Goal: Task Accomplishment & Management: Use online tool/utility

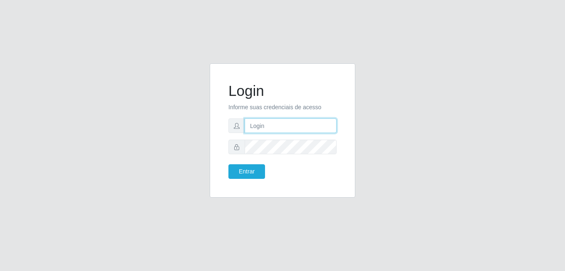
drag, startPoint x: 0, startPoint y: 0, endPoint x: 264, endPoint y: 126, distance: 292.5
click at [264, 126] on input "text" at bounding box center [291, 125] width 92 height 15
type input "[EMAIL_ADDRESS][DOMAIN_NAME]"
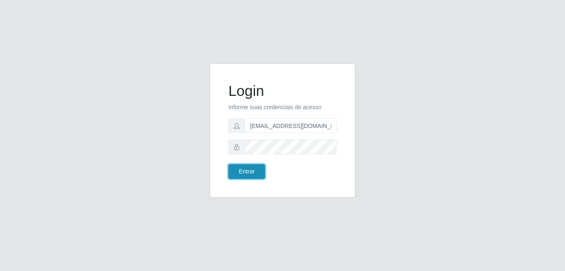
click at [262, 176] on button "Entrar" at bounding box center [247, 171] width 37 height 15
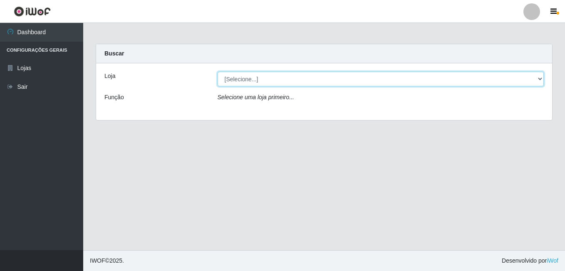
click at [266, 81] on select "[Selecione...] C-[GEOGRAPHIC_DATA]" at bounding box center [381, 79] width 327 height 15
select select "239"
click at [218, 72] on select "[Selecione...] C-[GEOGRAPHIC_DATA]" at bounding box center [381, 79] width 327 height 15
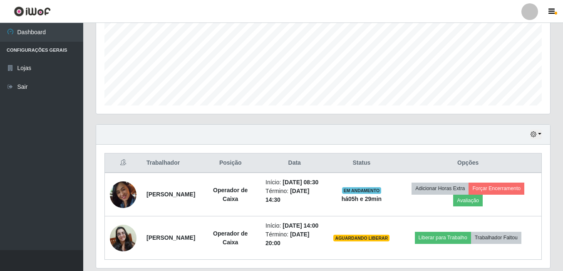
scroll to position [238, 0]
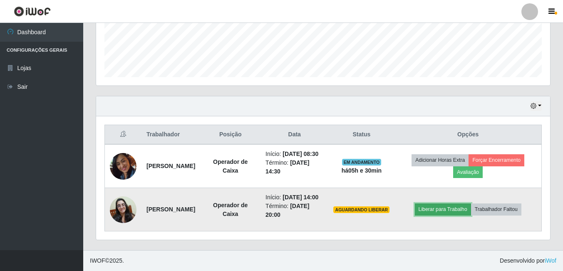
click at [446, 207] on button "Liberar para Trabalho" at bounding box center [443, 209] width 56 height 12
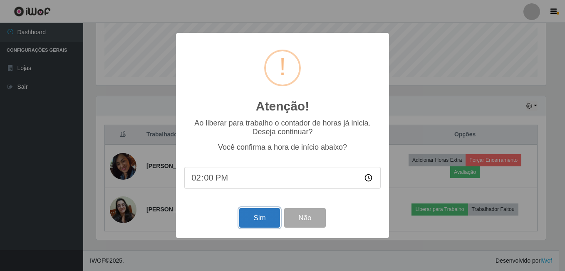
click at [248, 219] on button "Sim" at bounding box center [259, 218] width 40 height 20
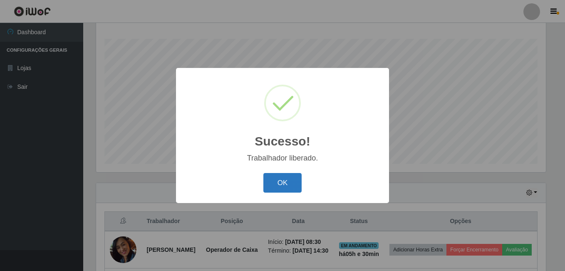
click at [284, 178] on button "OK" at bounding box center [283, 183] width 39 height 20
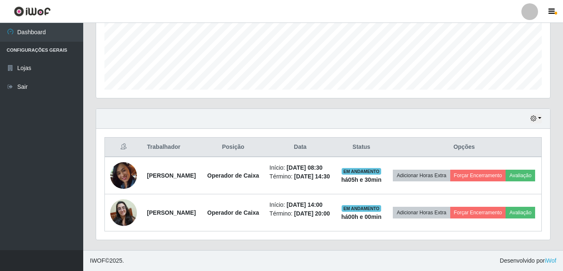
scroll to position [196, 0]
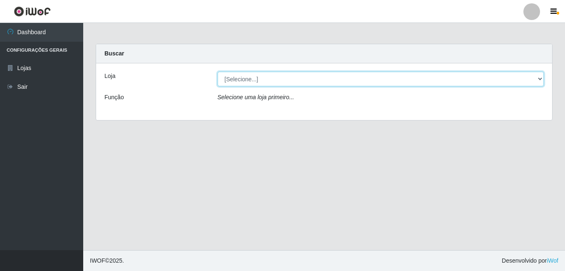
click at [241, 80] on select "[Selecione...] C-[GEOGRAPHIC_DATA]" at bounding box center [381, 79] width 327 height 15
select select "239"
click at [218, 72] on select "[Selecione...] C-[GEOGRAPHIC_DATA]" at bounding box center [381, 79] width 327 height 15
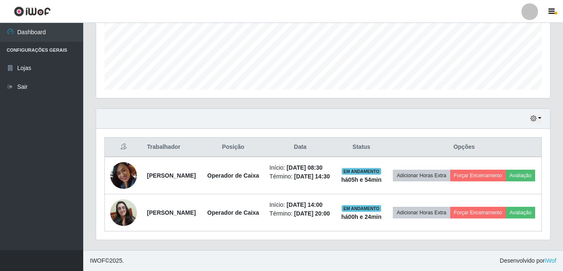
scroll to position [238, 0]
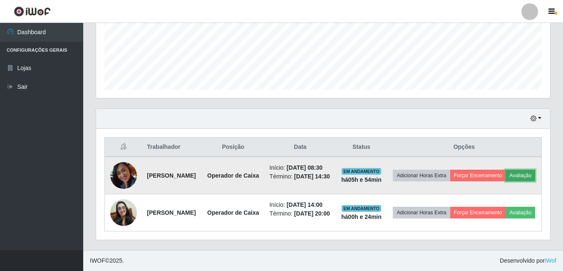
click at [506, 169] on button "Avaliação" at bounding box center [521, 175] width 30 height 12
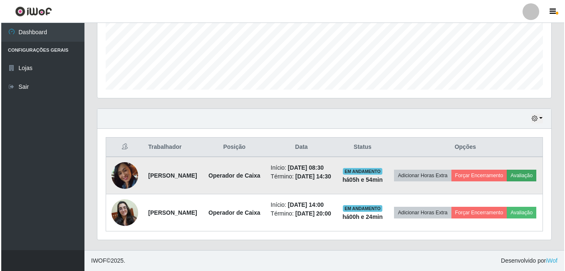
scroll to position [173, 450]
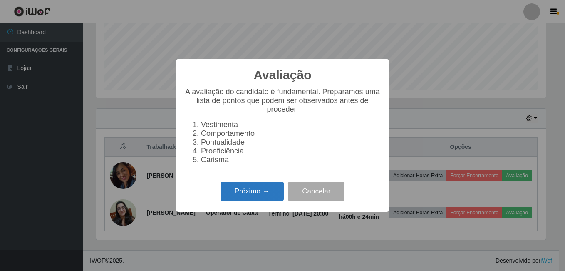
click at [239, 189] on button "Próximo →" at bounding box center [252, 191] width 63 height 20
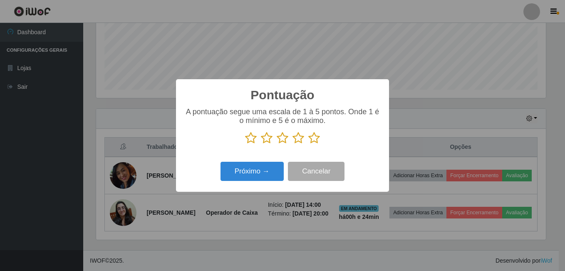
click at [316, 141] on icon at bounding box center [314, 138] width 12 height 12
click at [308, 144] on input "radio" at bounding box center [308, 144] width 0 height 0
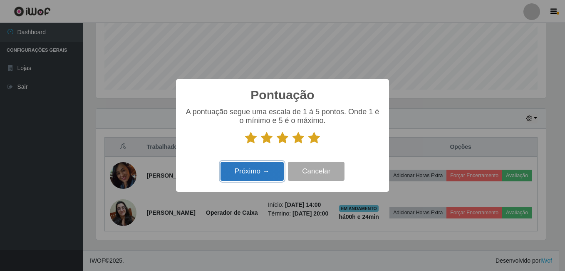
click at [251, 172] on button "Próximo →" at bounding box center [252, 172] width 63 height 20
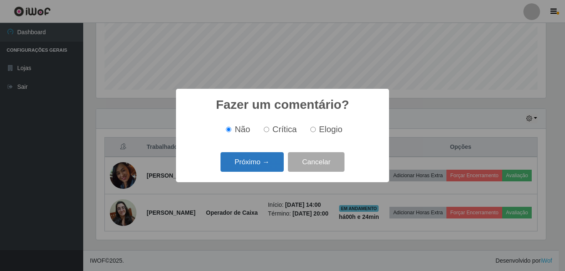
click at [254, 163] on button "Próximo →" at bounding box center [252, 162] width 63 height 20
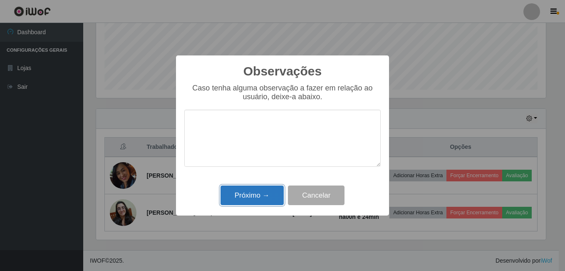
click at [243, 200] on button "Próximo →" at bounding box center [252, 195] width 63 height 20
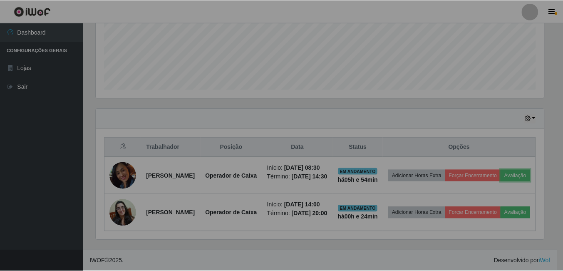
scroll to position [173, 454]
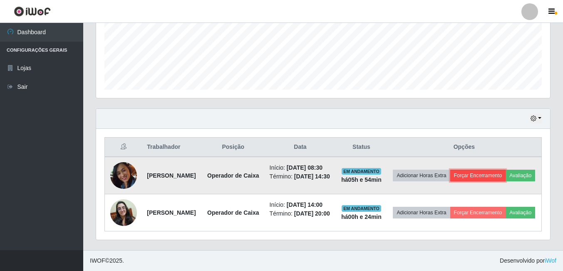
click at [506, 169] on button "Forçar Encerramento" at bounding box center [478, 175] width 56 height 12
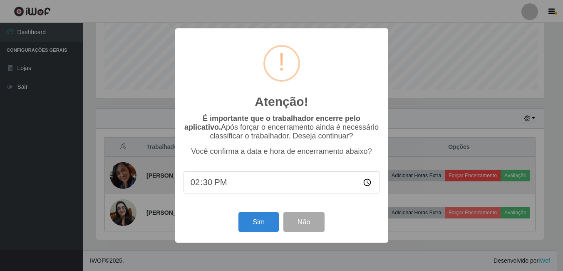
scroll to position [173, 450]
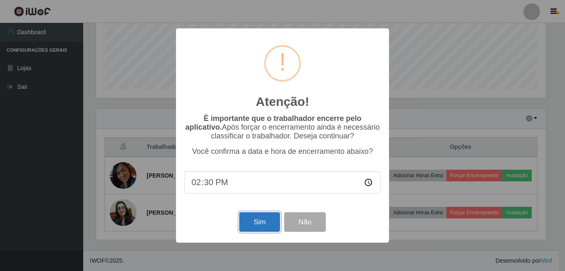
click at [248, 224] on button "Sim" at bounding box center [259, 222] width 40 height 20
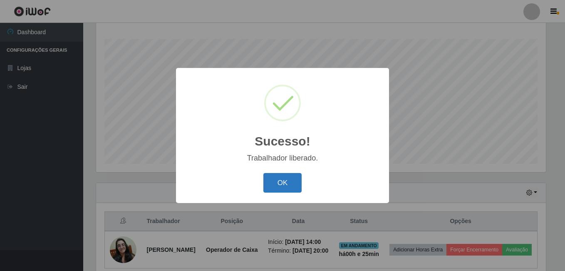
click at [291, 179] on button "OK" at bounding box center [283, 183] width 39 height 20
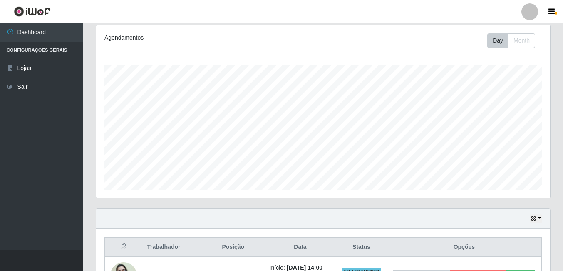
scroll to position [61, 0]
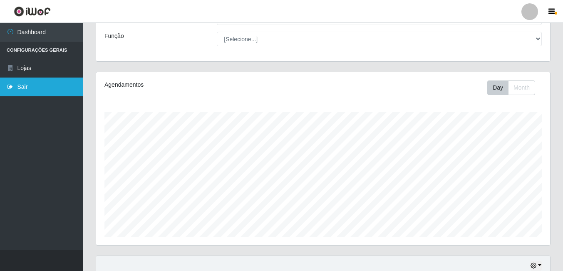
click at [33, 82] on link "Sair" at bounding box center [41, 86] width 83 height 19
